Goal: Task Accomplishment & Management: Manage account settings

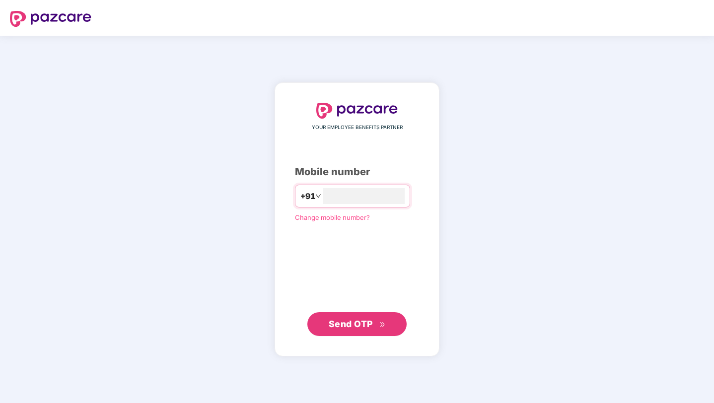
type input "**********"
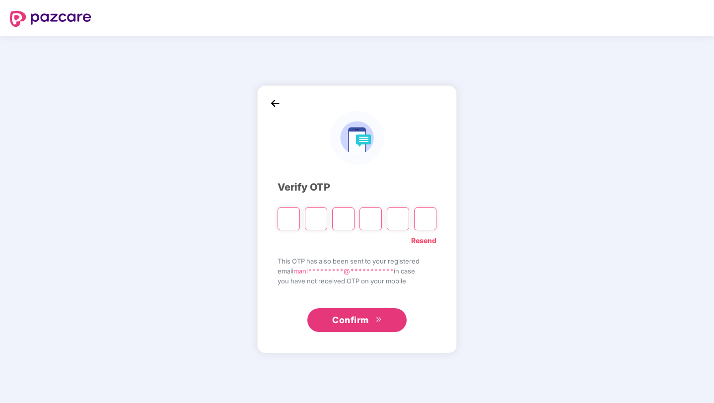
paste input "*"
type input "*"
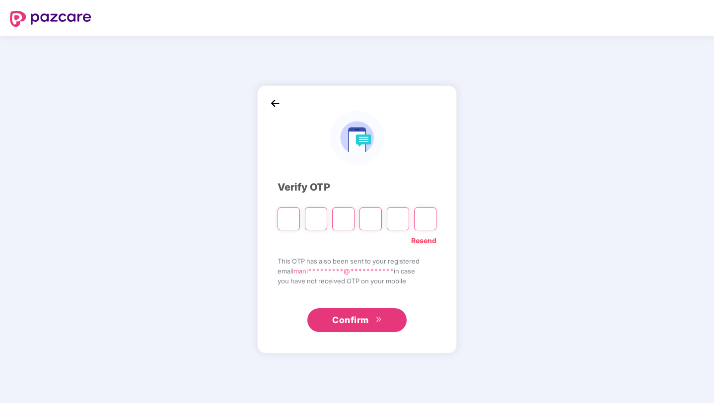
type input "*"
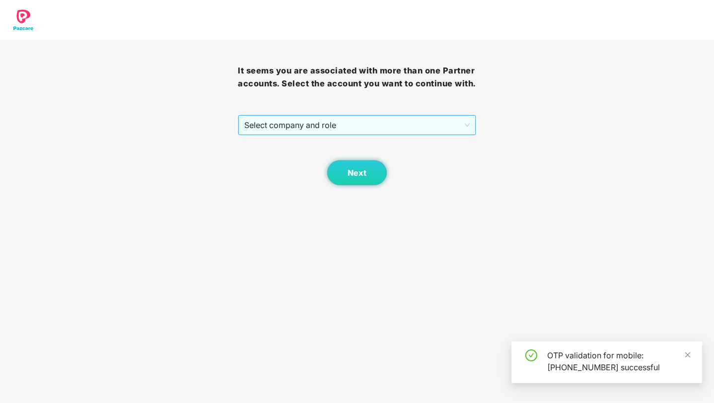
click at [329, 135] on span "Select company and role" at bounding box center [356, 125] width 225 height 19
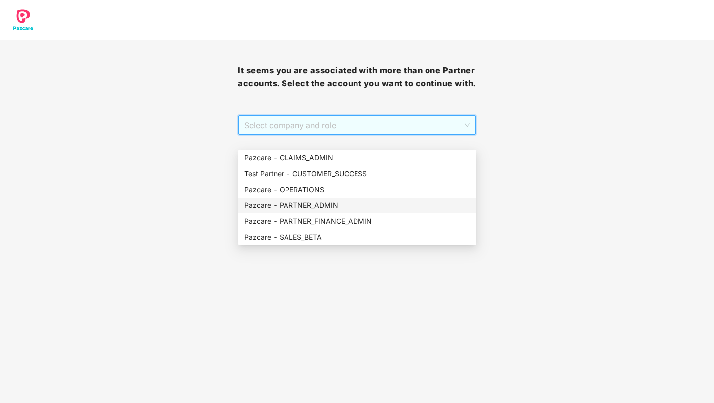
click at [305, 207] on div "Pazcare - PARTNER_ADMIN" at bounding box center [357, 205] width 226 height 11
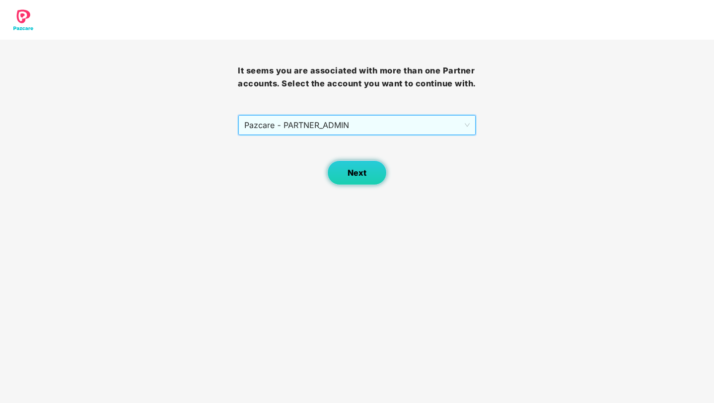
click at [366, 178] on span "Next" at bounding box center [357, 172] width 19 height 9
